Goal: Find specific page/section: Find specific page/section

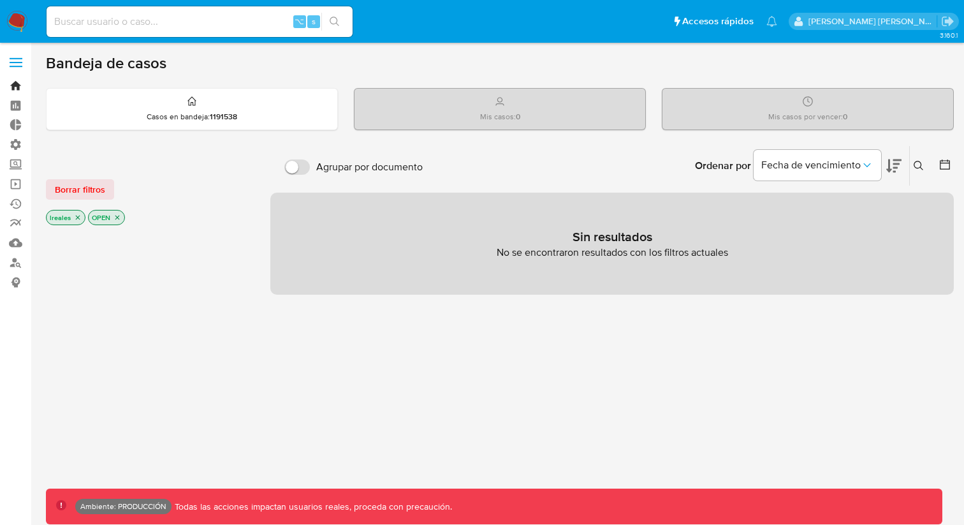
click at [17, 89] on link "Bandeja" at bounding box center [76, 86] width 152 height 20
click at [14, 64] on label at bounding box center [16, 62] width 32 height 27
click at [0, 0] on input "checkbox" at bounding box center [0, 0] width 0 height 0
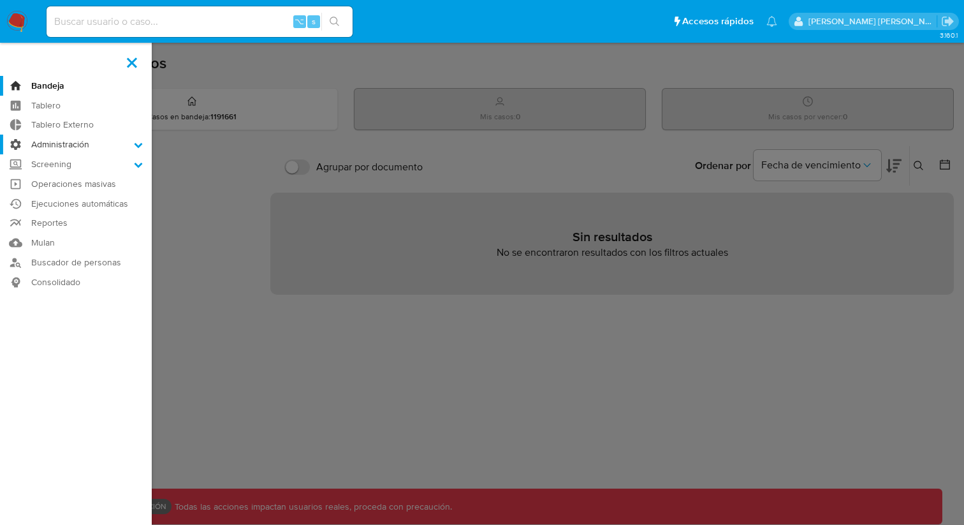
click at [127, 149] on label "Administración" at bounding box center [76, 145] width 152 height 20
click at [0, 0] on input "Administración" at bounding box center [0, 0] width 0 height 0
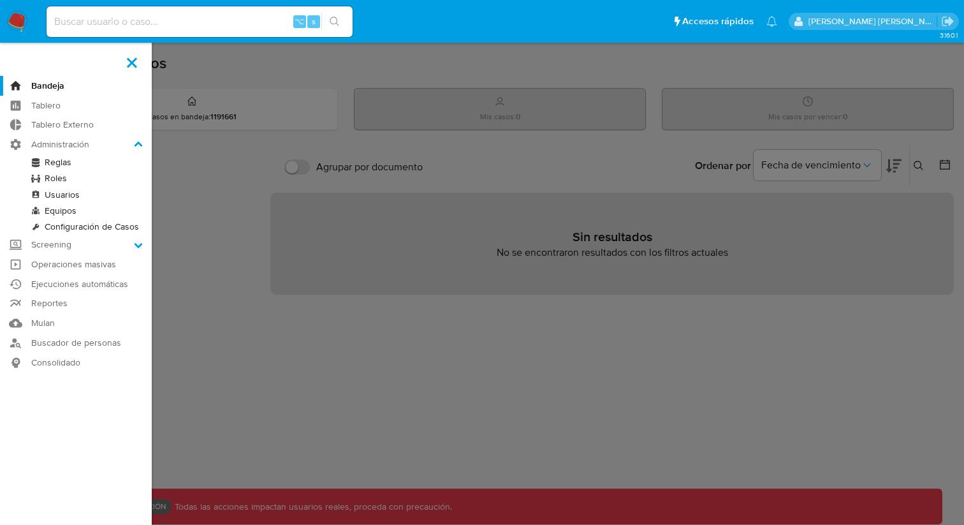
click at [67, 161] on link "Reglas" at bounding box center [76, 162] width 152 height 16
